Goal: Task Accomplishment & Management: Manage account settings

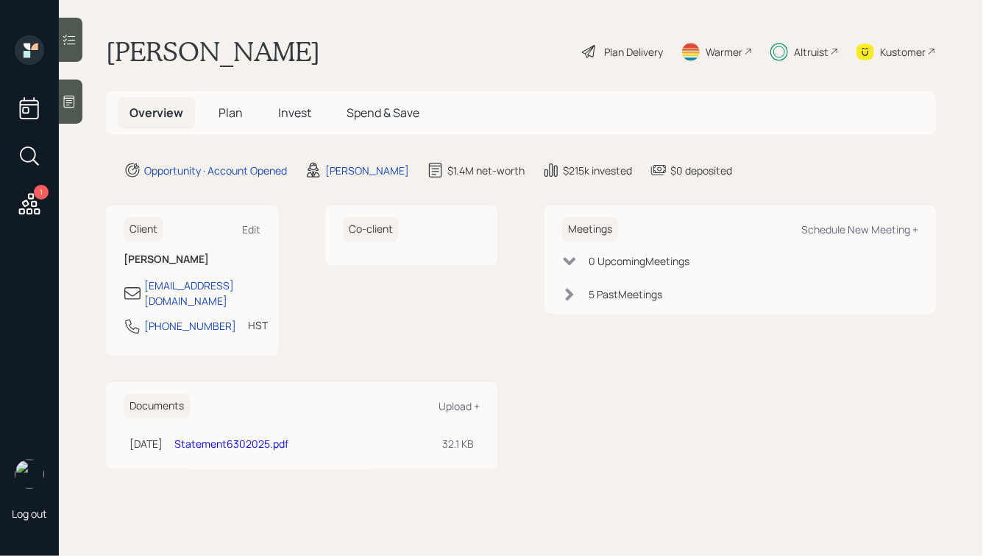
click at [812, 59] on div "Altruist" at bounding box center [804, 51] width 68 height 32
click at [281, 119] on span "Invest" at bounding box center [294, 112] width 33 height 16
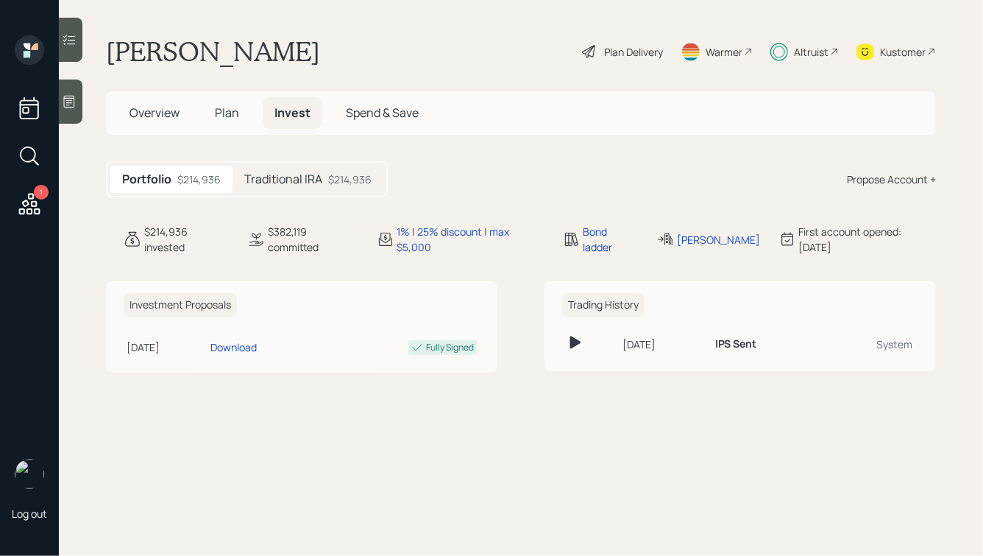
click at [298, 186] on h5 "Traditional IRA" at bounding box center [283, 179] width 78 height 14
